Goal: Task Accomplishment & Management: Use online tool/utility

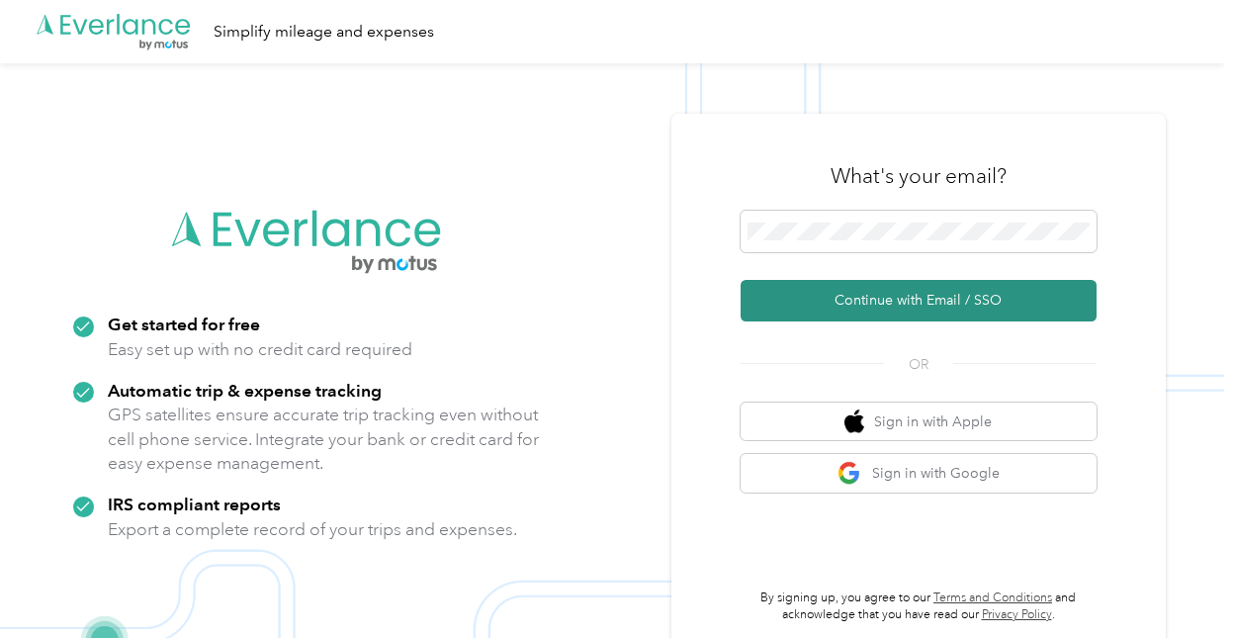
click at [812, 304] on button "Continue with Email / SSO" at bounding box center [919, 301] width 356 height 42
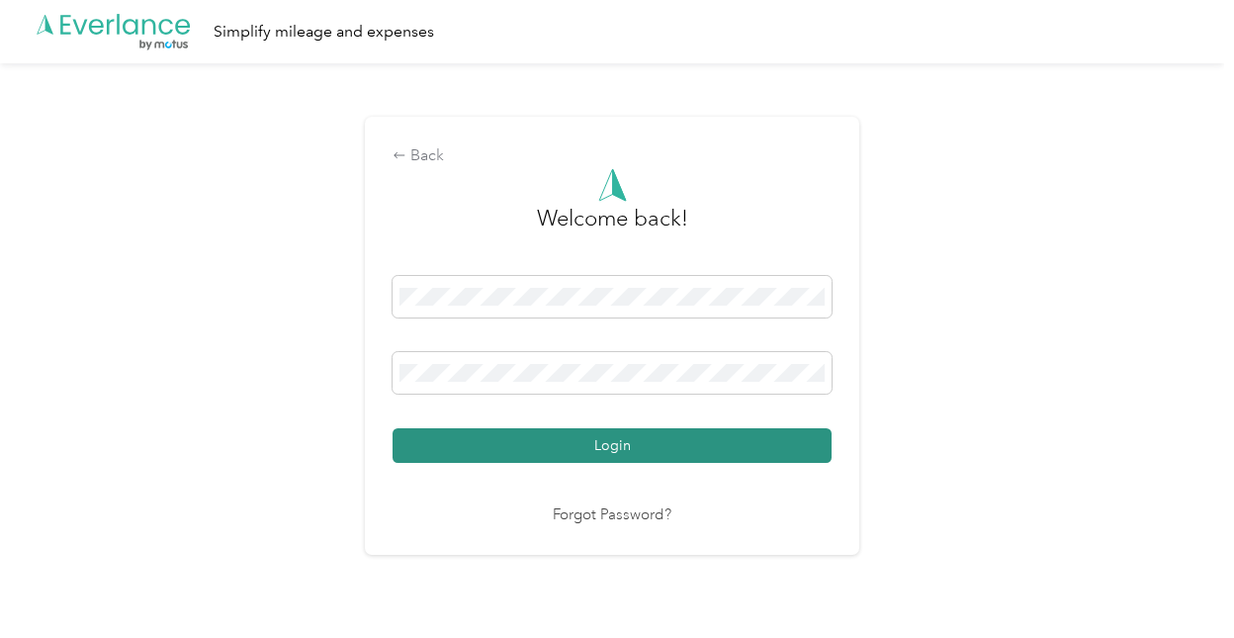
click at [515, 462] on button "Login" at bounding box center [612, 445] width 439 height 35
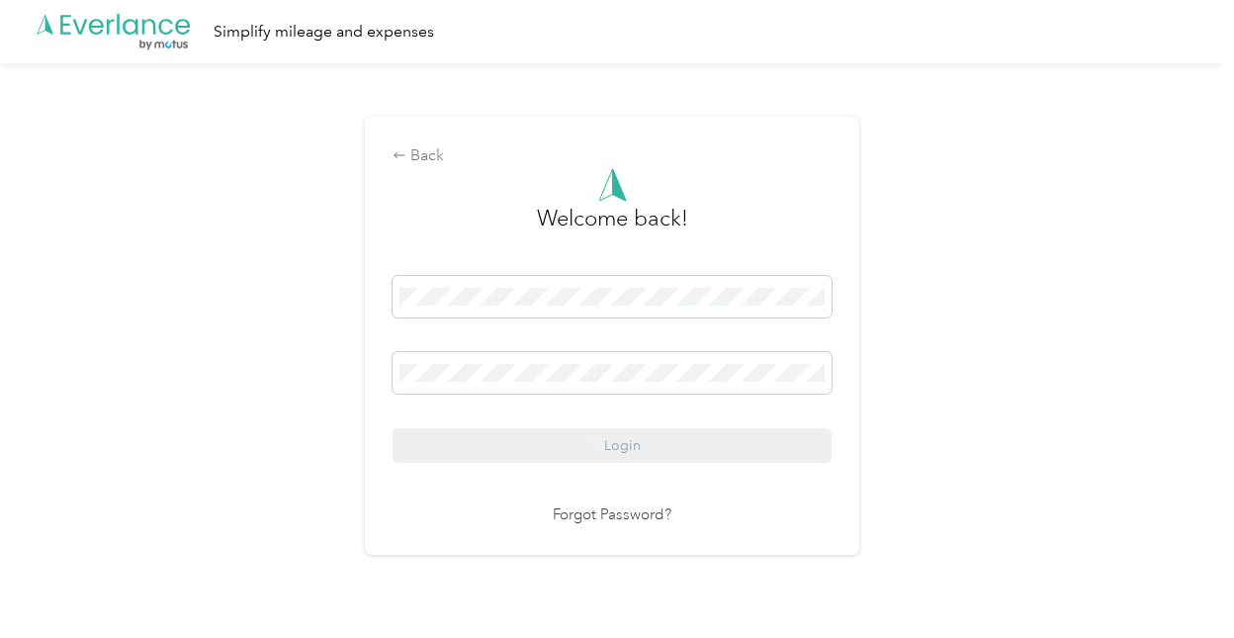
click at [515, 442] on div "Login" at bounding box center [612, 369] width 439 height 187
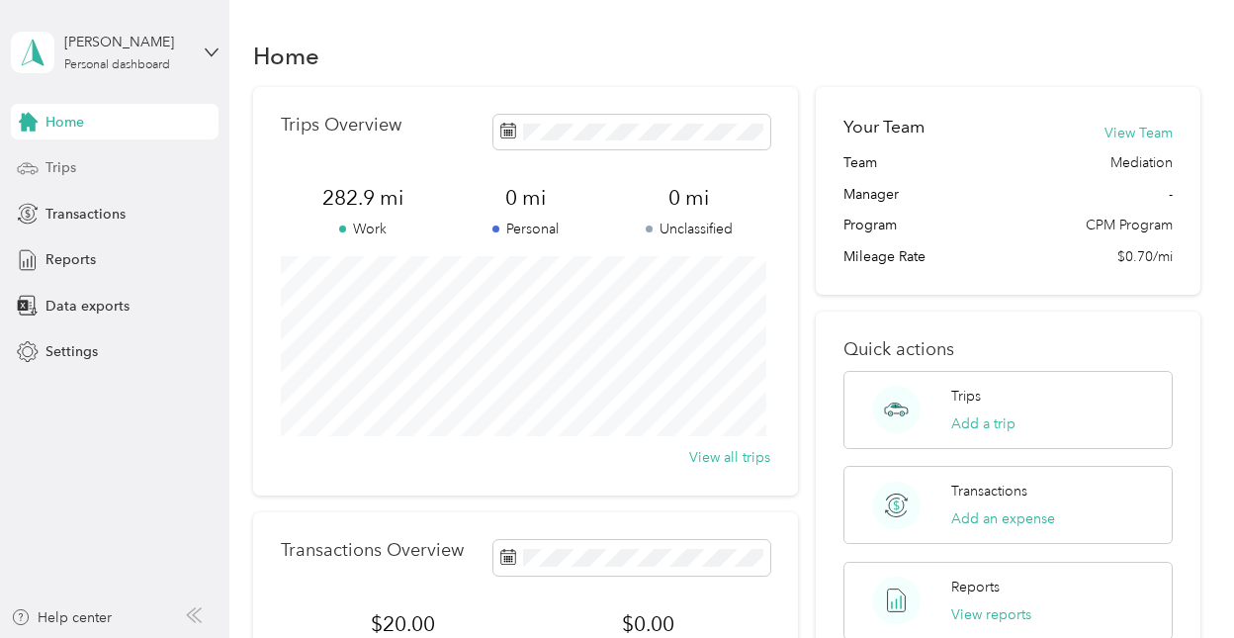
click at [95, 161] on div "Trips" at bounding box center [115, 168] width 208 height 36
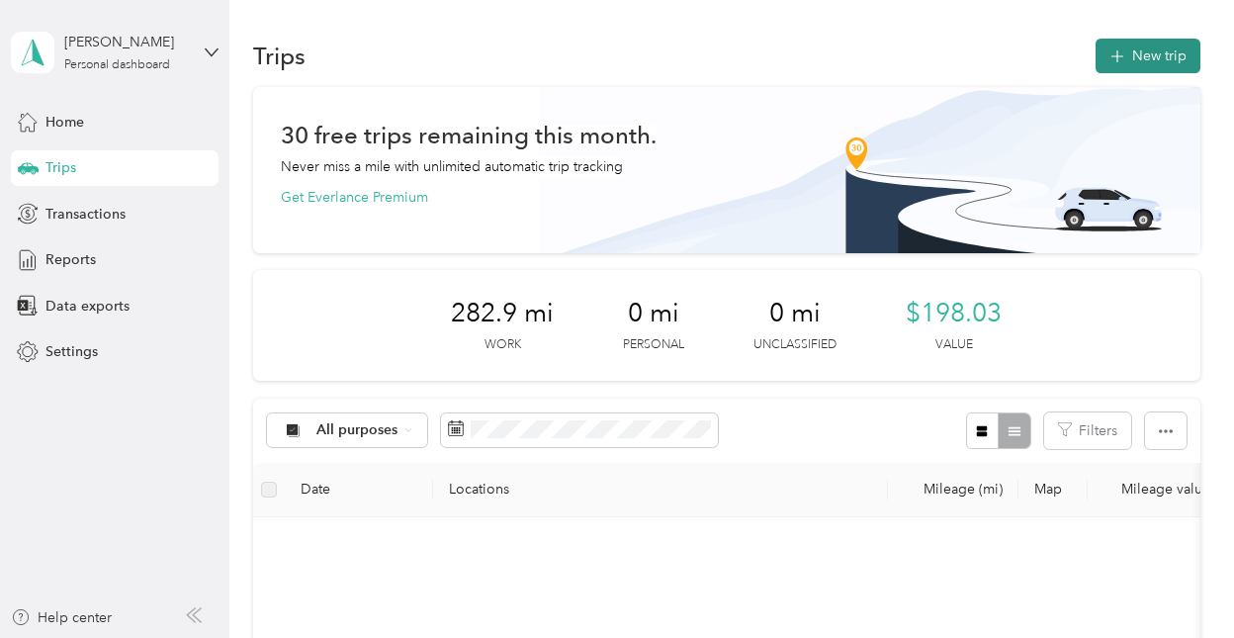
click at [1133, 58] on button "New trip" at bounding box center [1148, 56] width 105 height 35
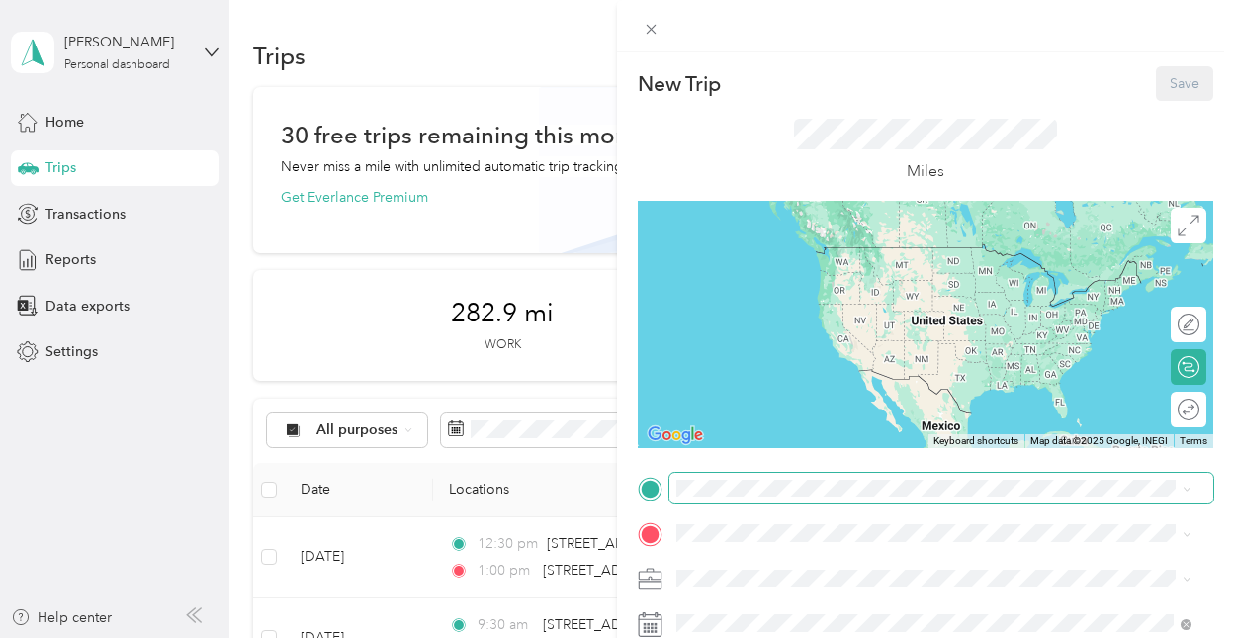
click at [724, 473] on span at bounding box center [941, 489] width 544 height 32
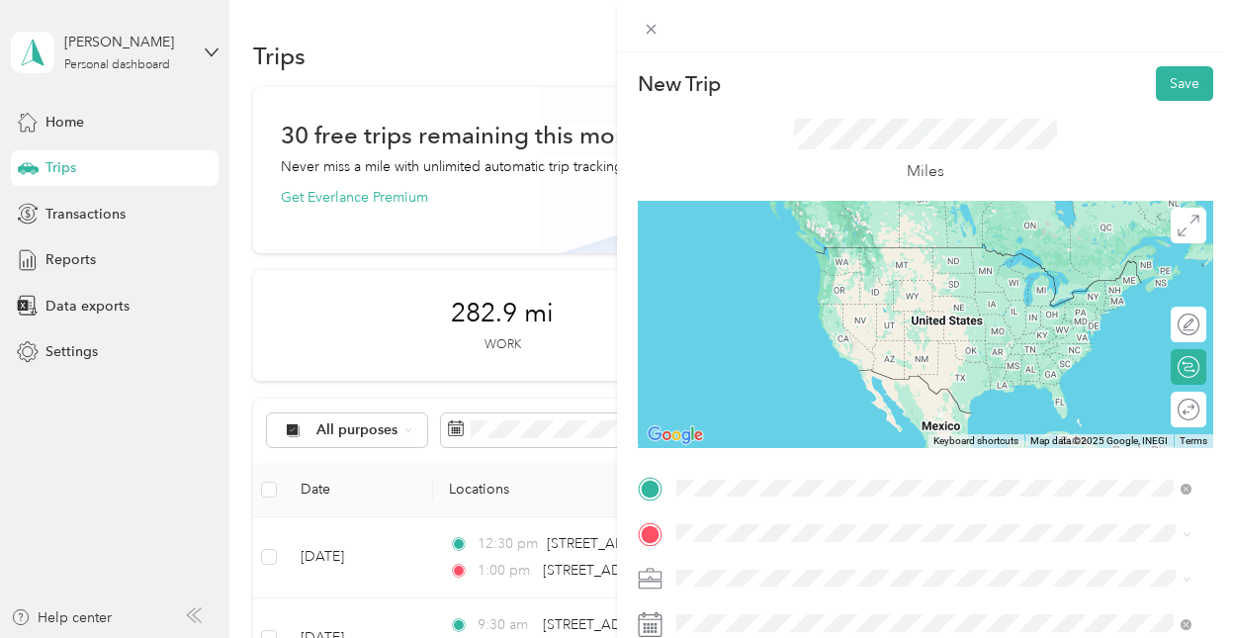
click at [823, 249] on span "[STREET_ADDRESS][US_STATE]" at bounding box center [813, 247] width 198 height 18
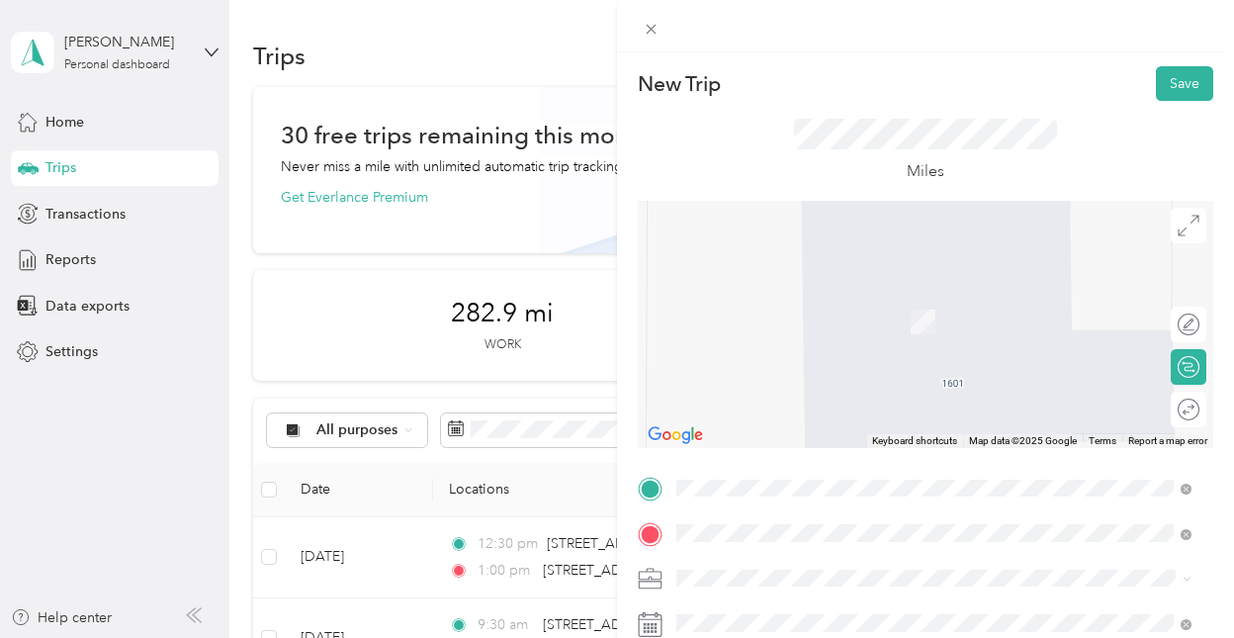
click at [806, 302] on span "[STREET_ADDRESS][US_STATE]" at bounding box center [813, 293] width 198 height 18
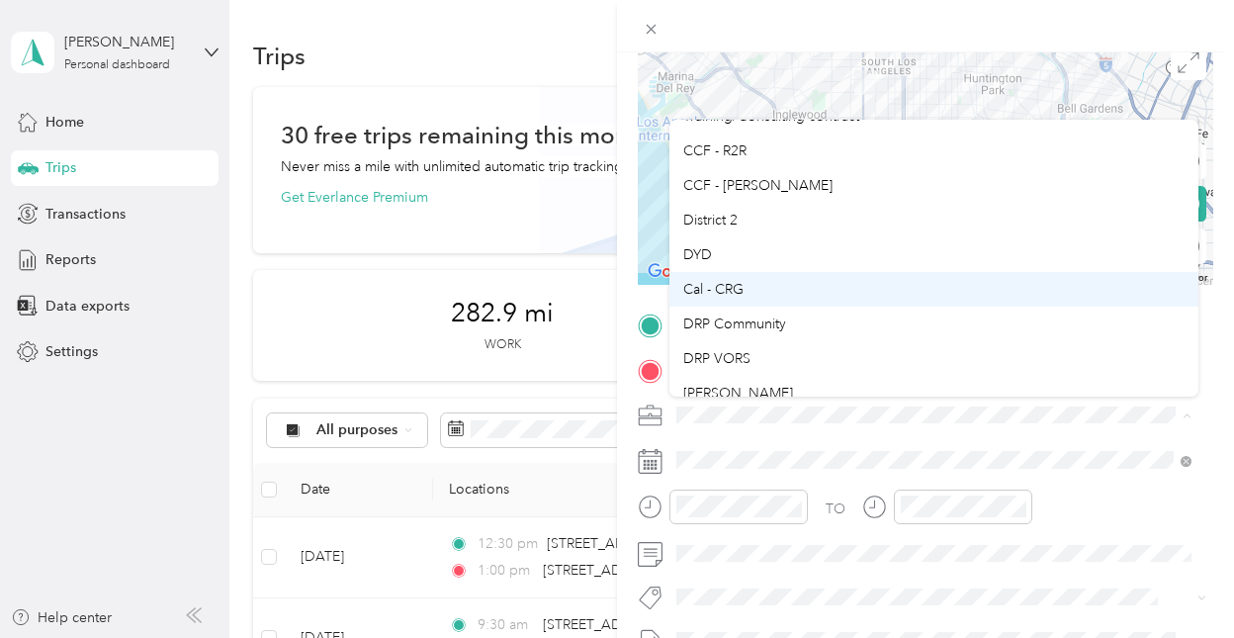
scroll to position [277, 0]
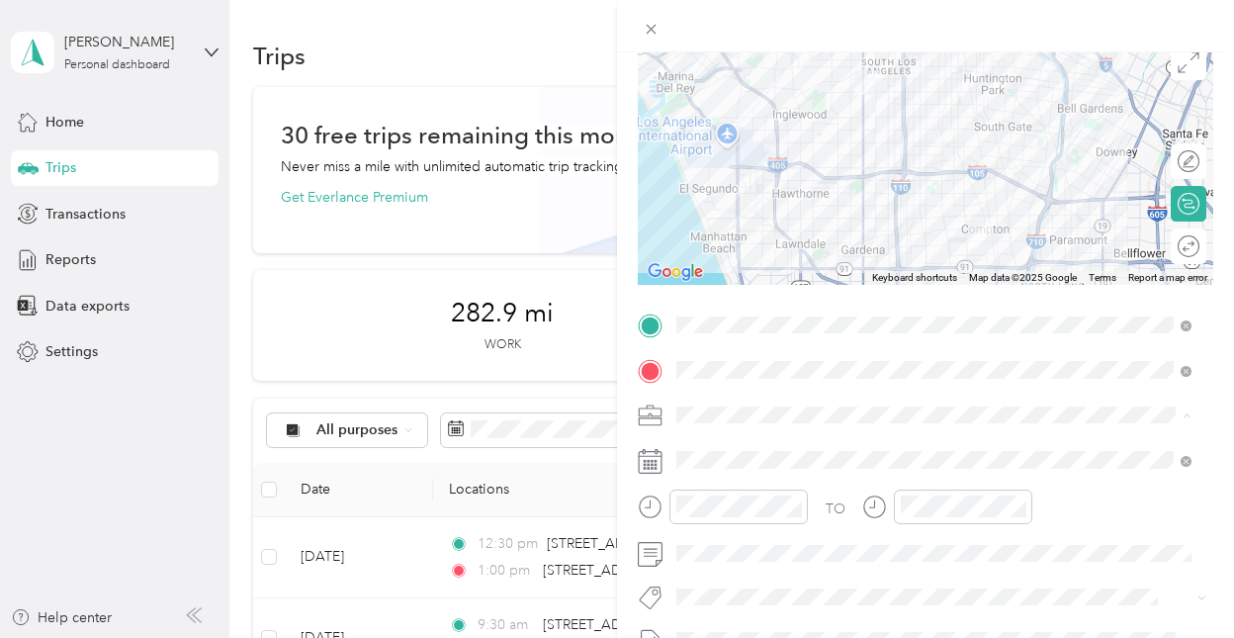
click at [477, 65] on div "New Trip Save This trip cannot be edited because it is either under review, app…" at bounding box center [617, 319] width 1234 height 638
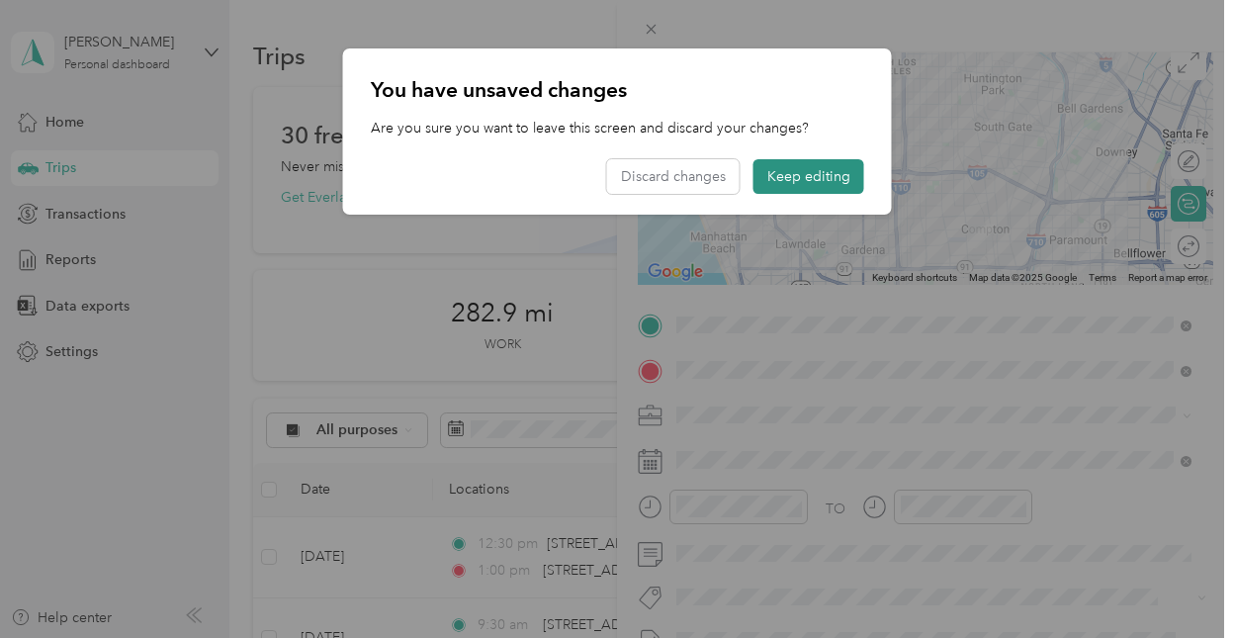
click at [830, 176] on button "Keep editing" at bounding box center [808, 176] width 111 height 35
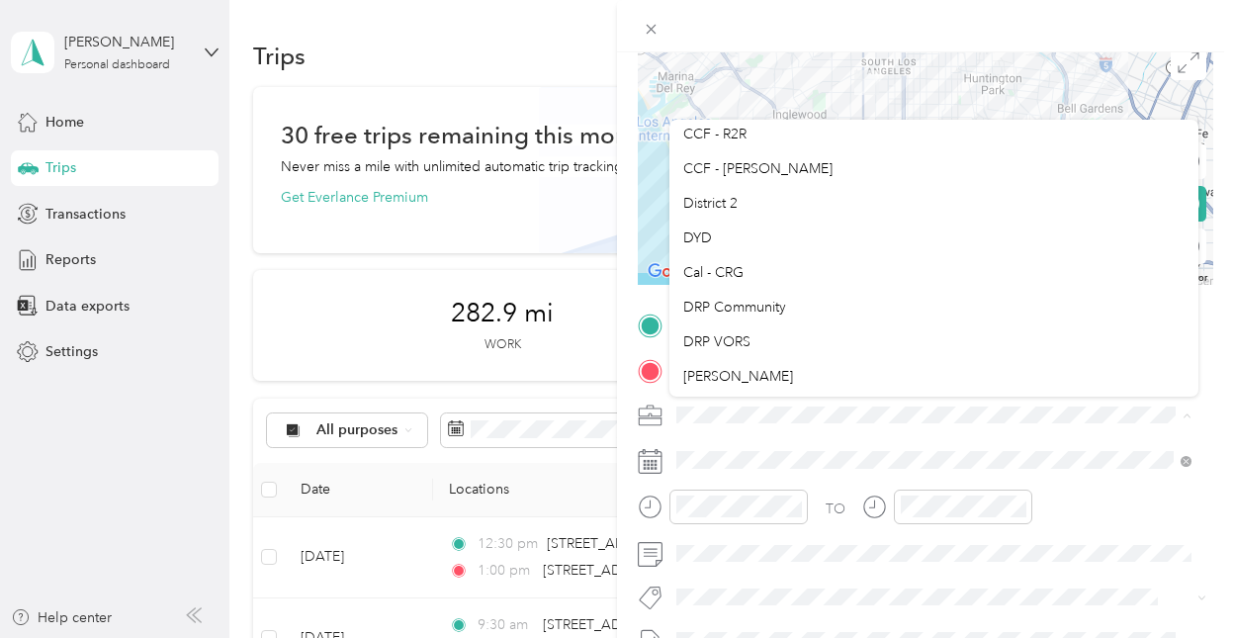
scroll to position [185, 0]
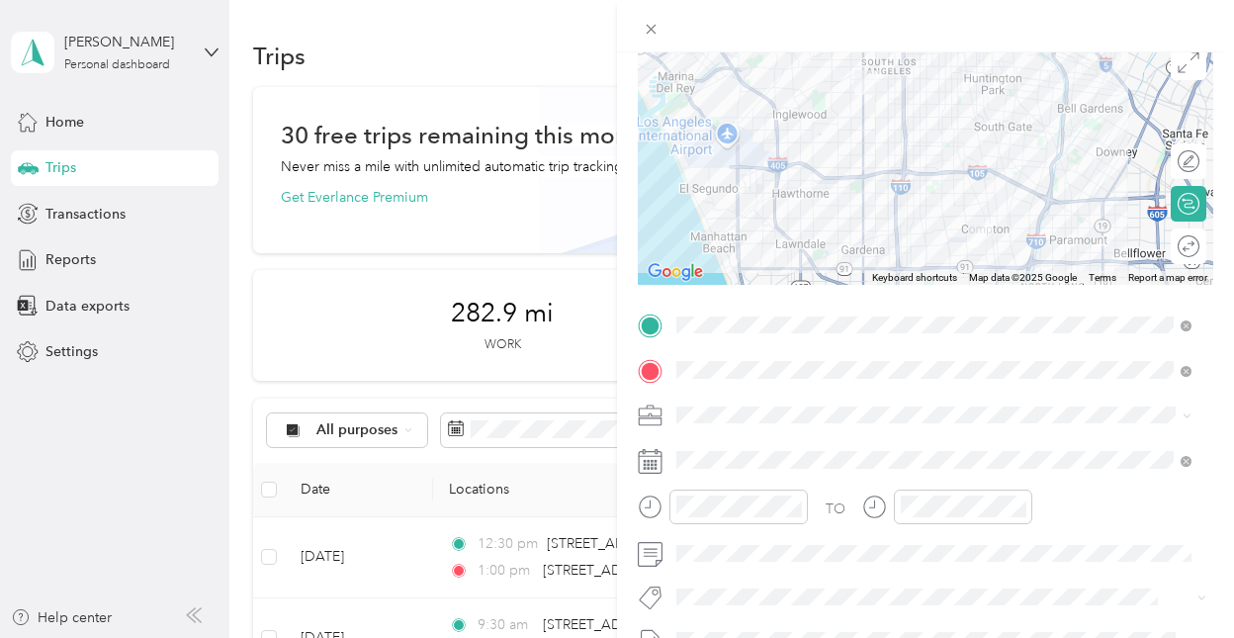
click at [745, 262] on div "Cal - CRG" at bounding box center [933, 263] width 501 height 21
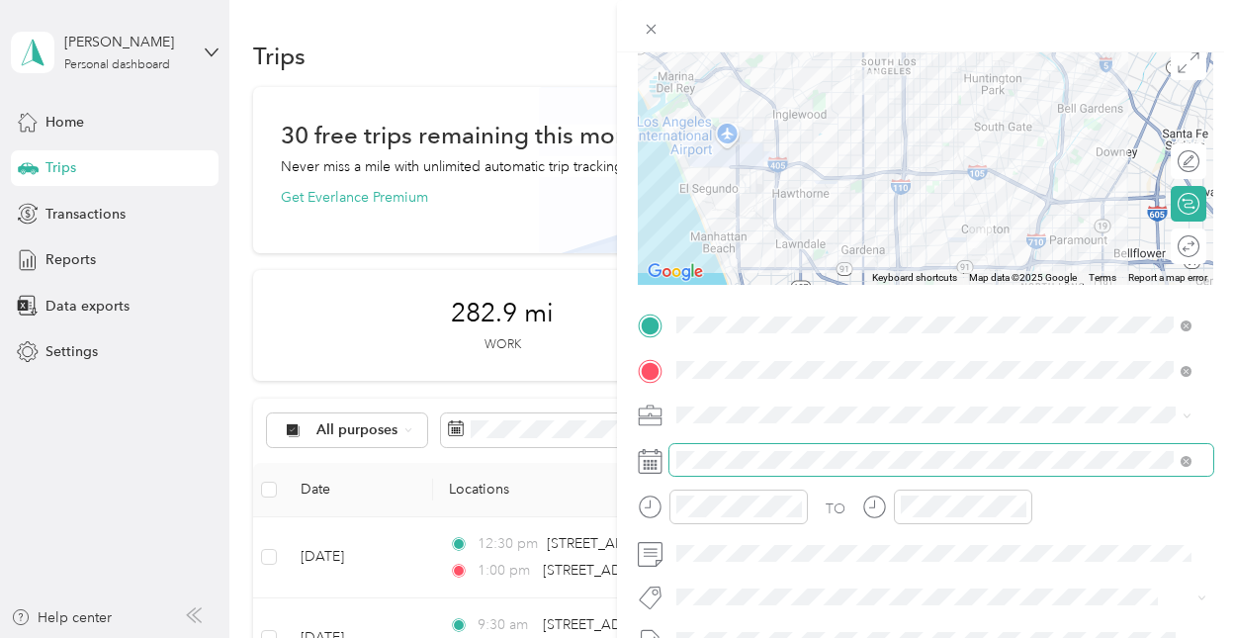
scroll to position [236, 0]
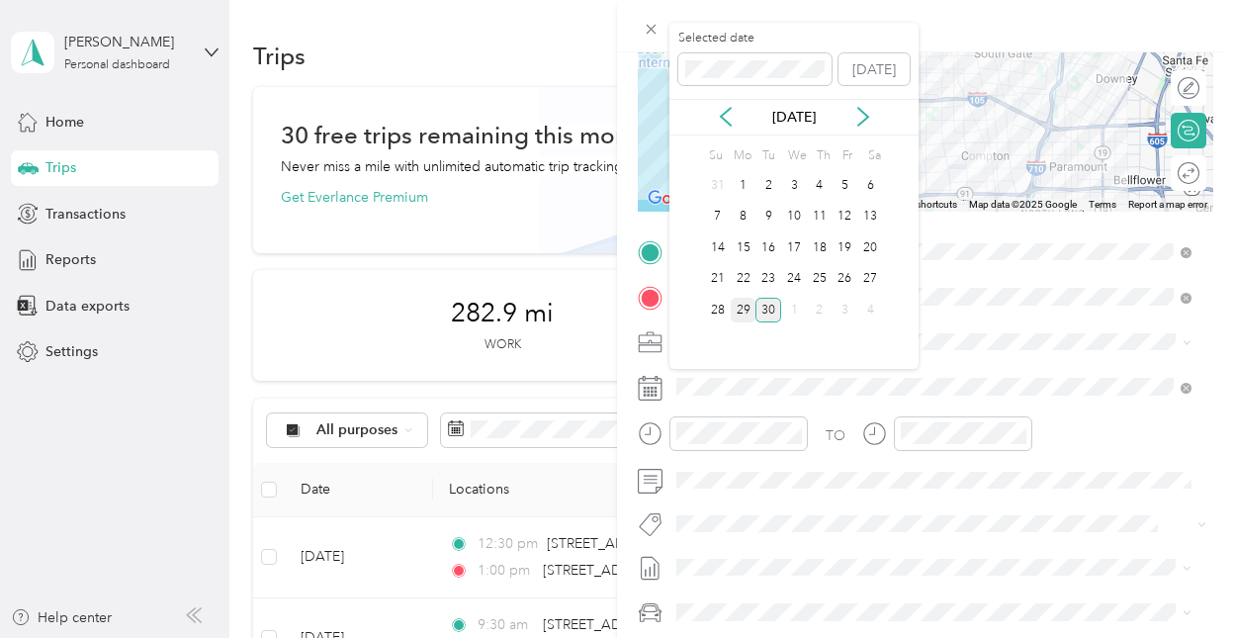
click at [744, 303] on div "29" at bounding box center [744, 310] width 26 height 25
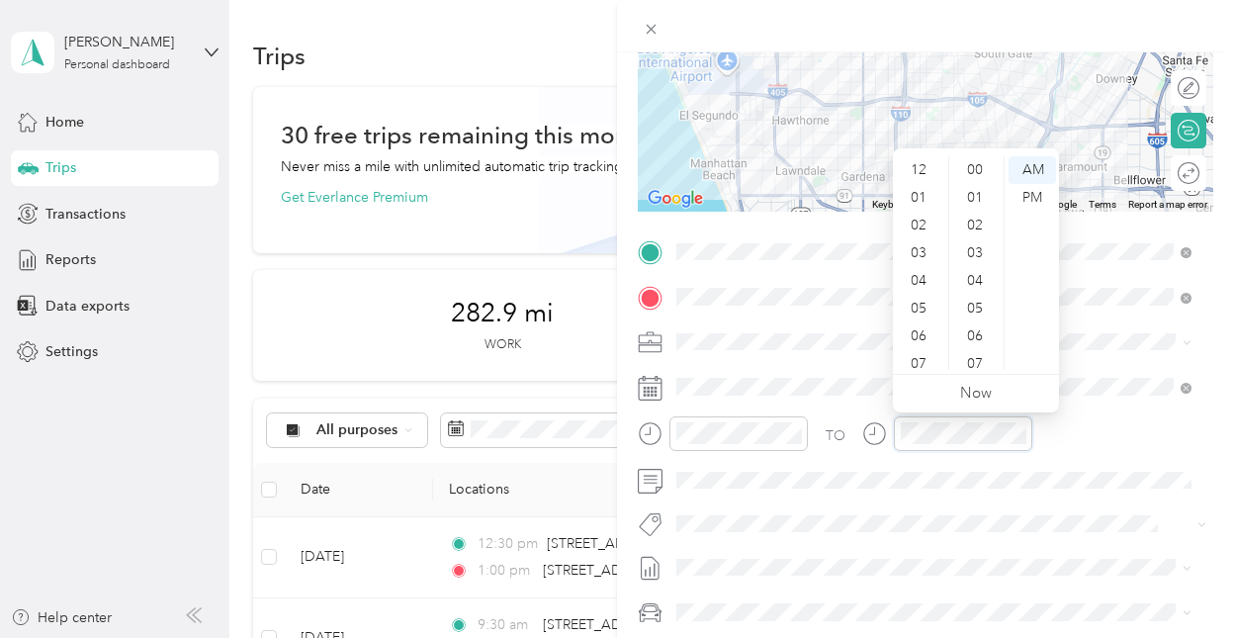
scroll to position [119, 0]
click at [916, 325] on div "10" at bounding box center [920, 328] width 47 height 28
click at [925, 350] on div "11" at bounding box center [920, 356] width 47 height 28
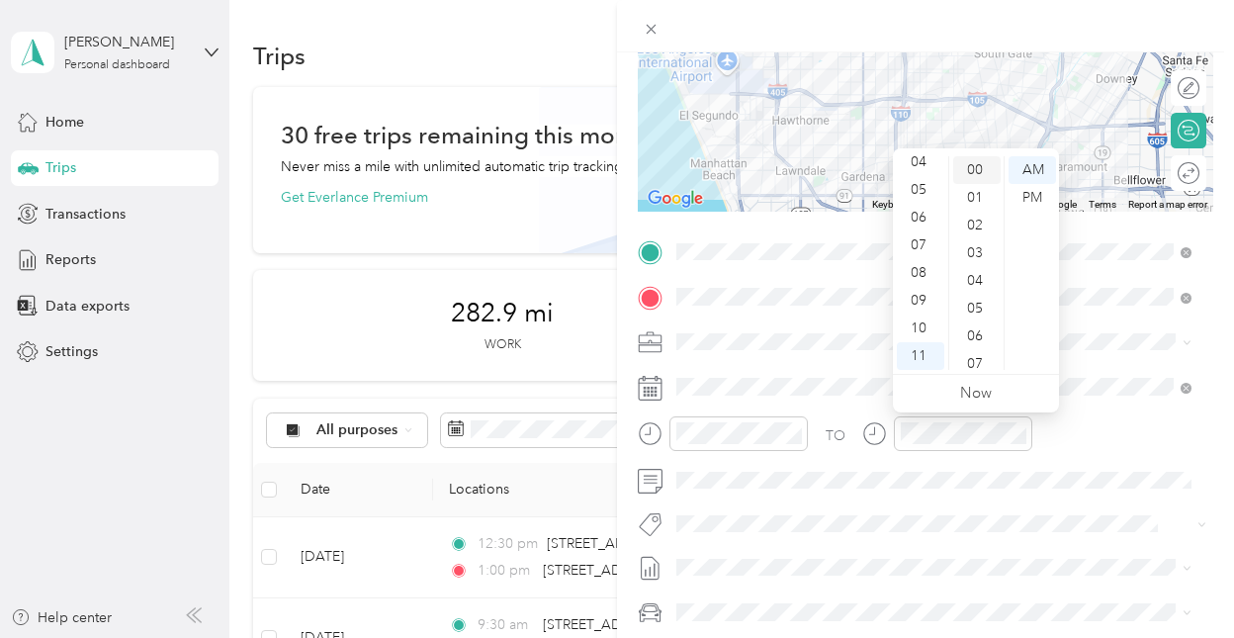
click at [975, 165] on div "00" at bounding box center [976, 170] width 47 height 28
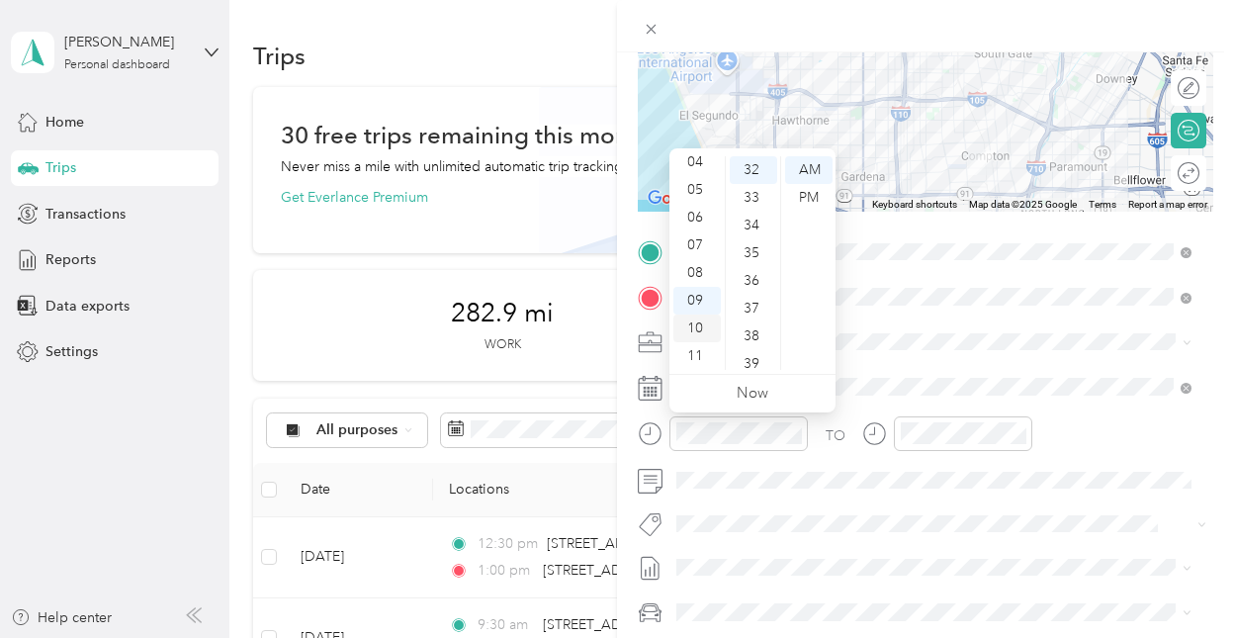
click at [688, 325] on div "10" at bounding box center [696, 328] width 47 height 28
click at [752, 292] on div "35" at bounding box center [753, 288] width 47 height 28
click at [908, 29] on div at bounding box center [925, 26] width 617 height 52
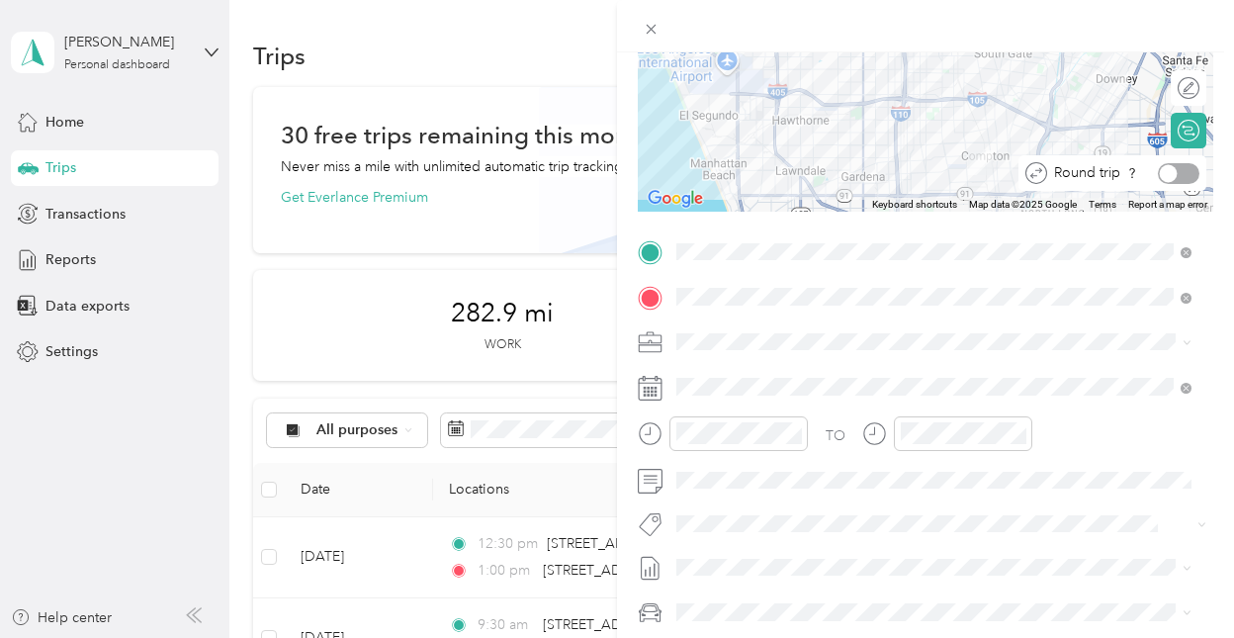
click at [1160, 174] on div at bounding box center [1169, 173] width 18 height 18
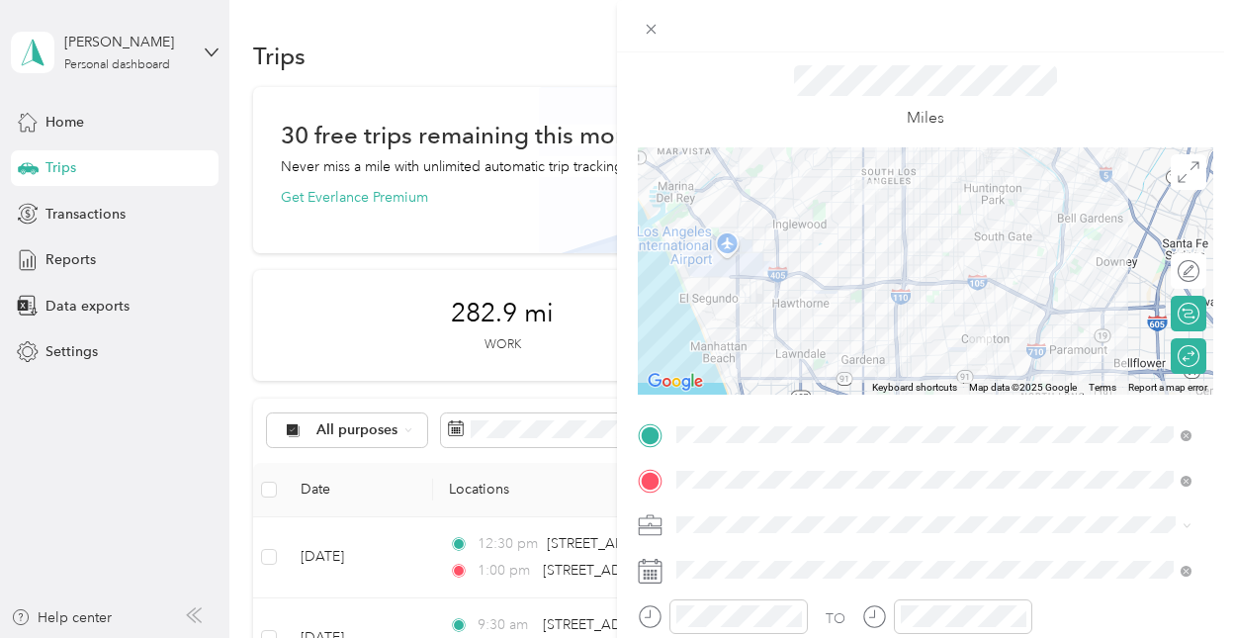
scroll to position [63, 0]
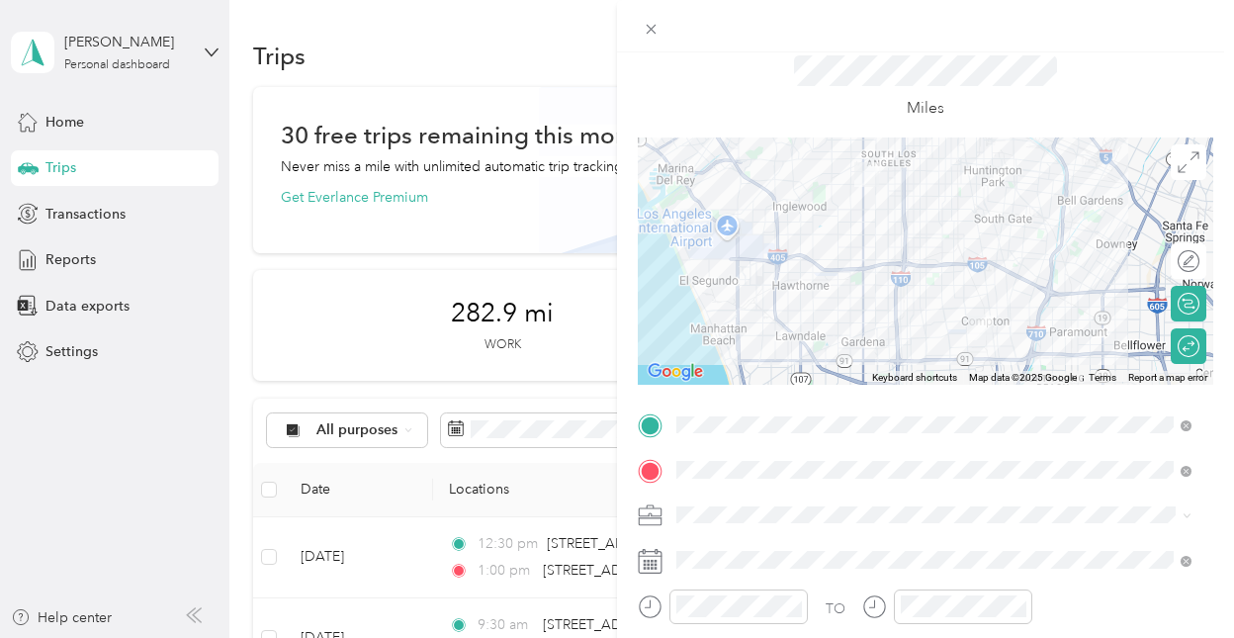
drag, startPoint x: 967, startPoint y: 250, endPoint x: 969, endPoint y: 215, distance: 35.7
click at [969, 215] on div at bounding box center [925, 260] width 575 height 247
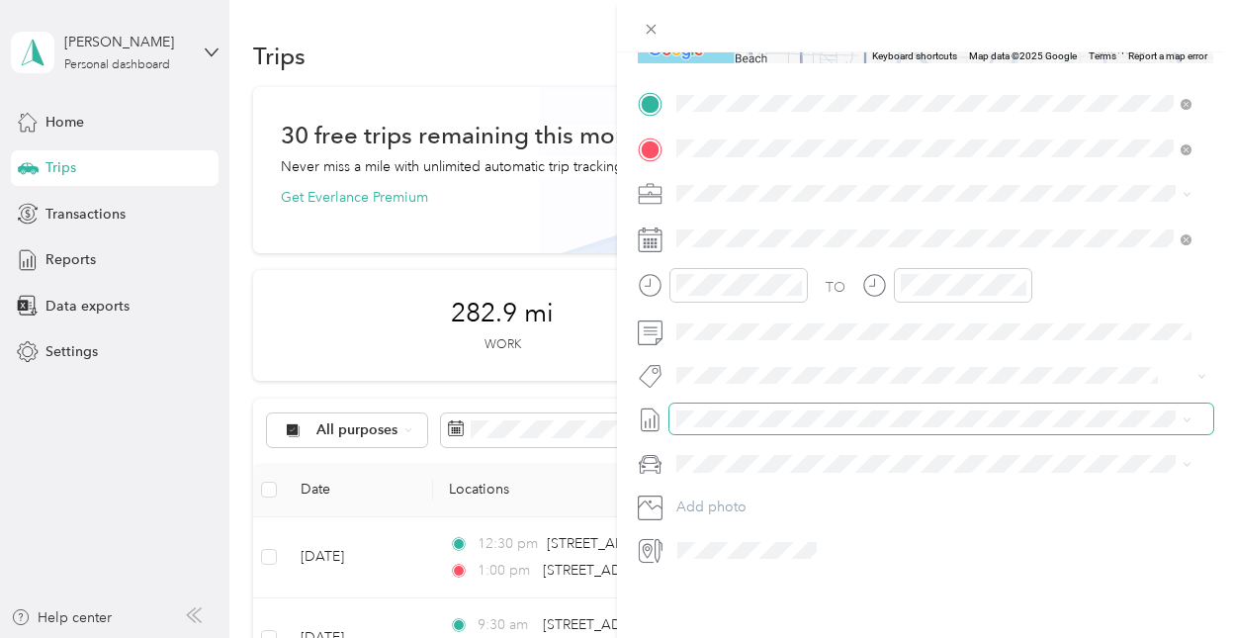
scroll to position [0, 0]
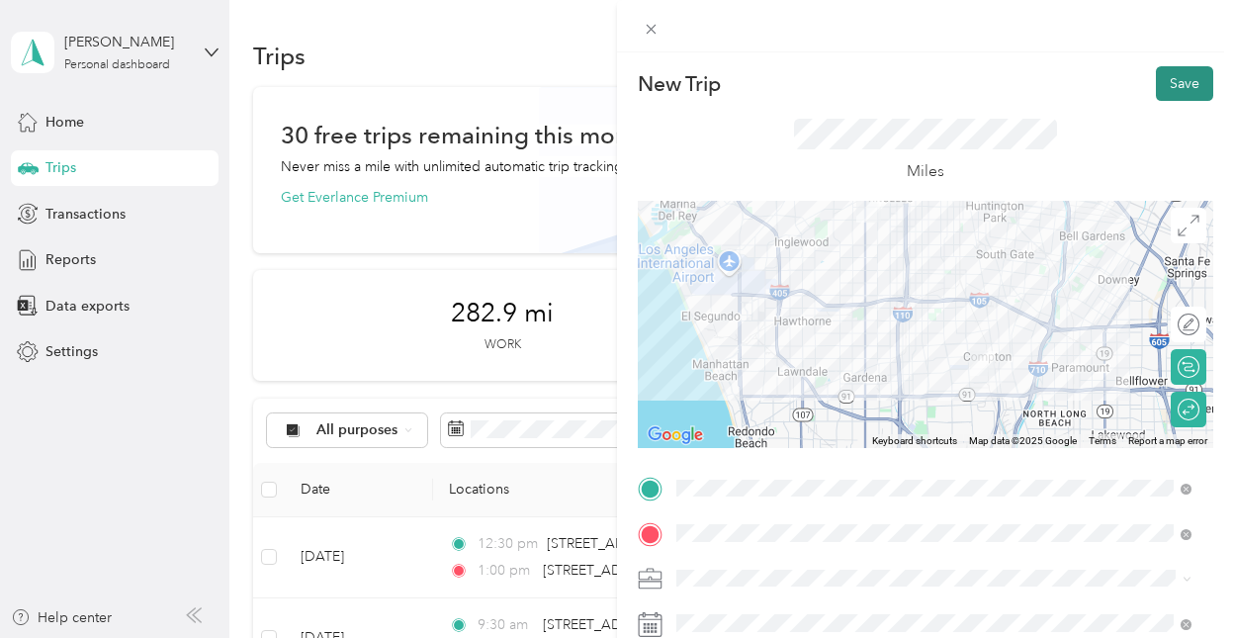
click at [1180, 84] on button "Save" at bounding box center [1184, 83] width 57 height 35
